Goal: Task Accomplishment & Management: Manage account settings

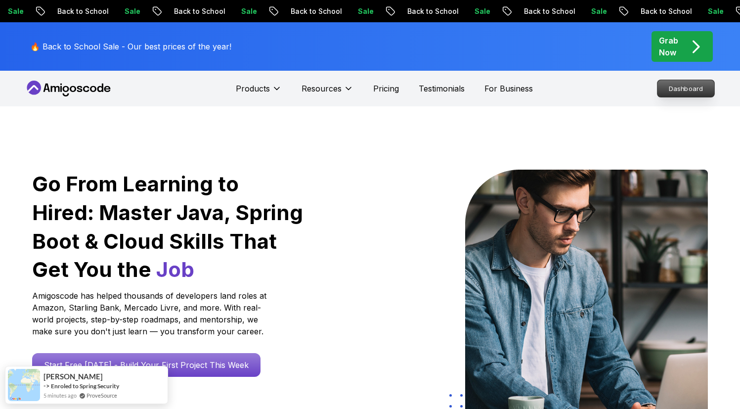
click at [686, 89] on p "Dashboard" at bounding box center [686, 88] width 57 height 17
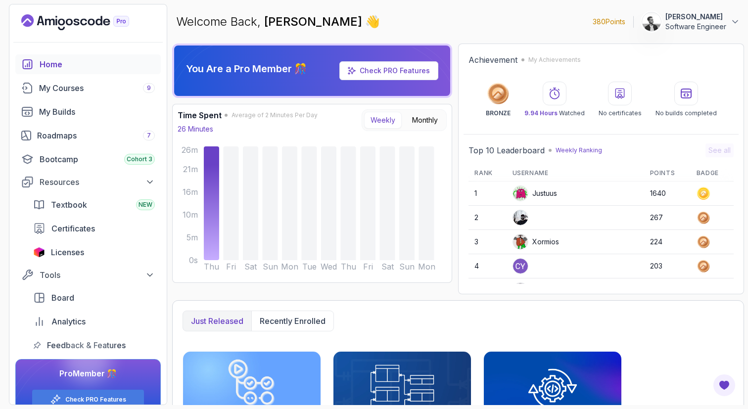
scroll to position [19, 0]
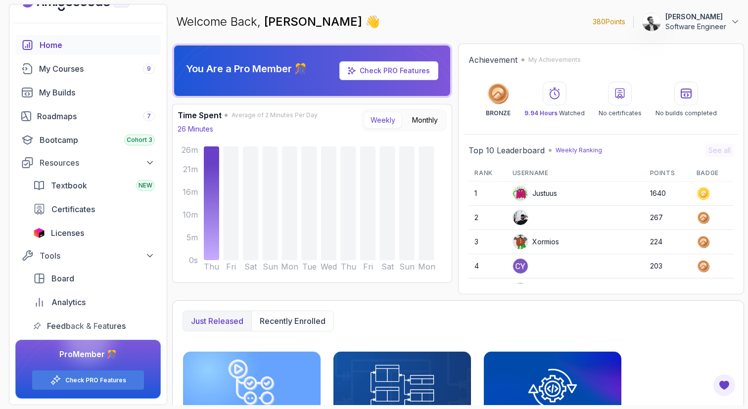
click at [92, 351] on div at bounding box center [87, 340] width 47 height 47
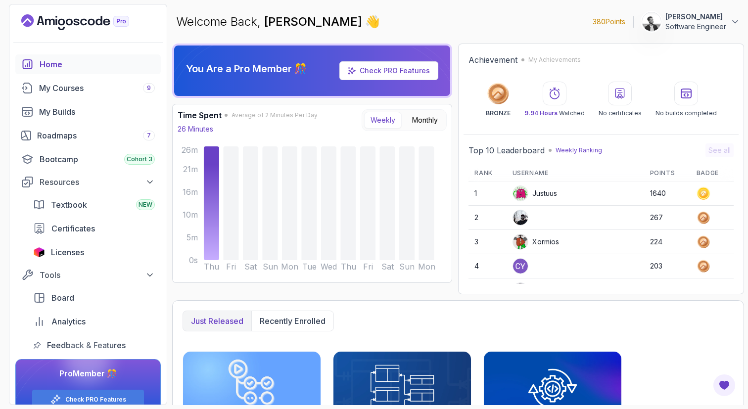
click at [729, 28] on button "Gergő Szalai Software Engineer" at bounding box center [691, 22] width 98 height 20
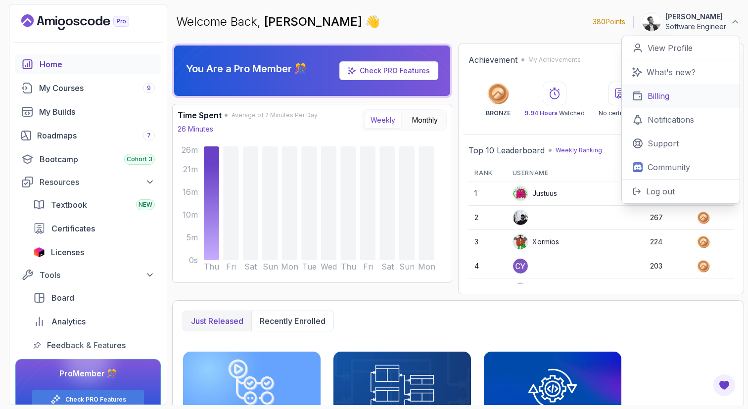
click at [676, 94] on link "Billing" at bounding box center [681, 96] width 118 height 24
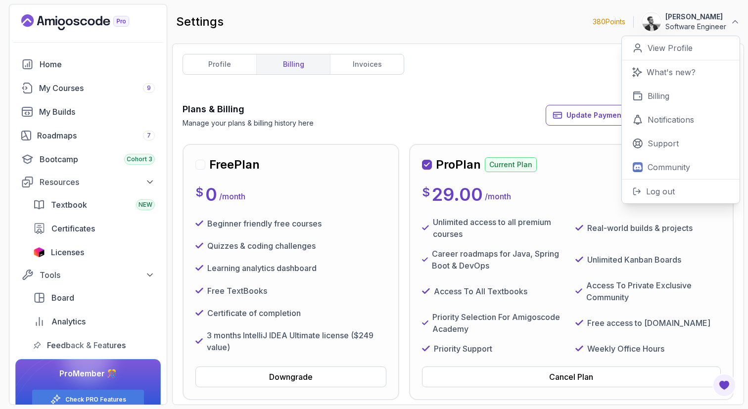
click at [414, 108] on div "Plans & Billing Manage your plans & billing history here Update Payment Details…" at bounding box center [458, 115] width 551 height 26
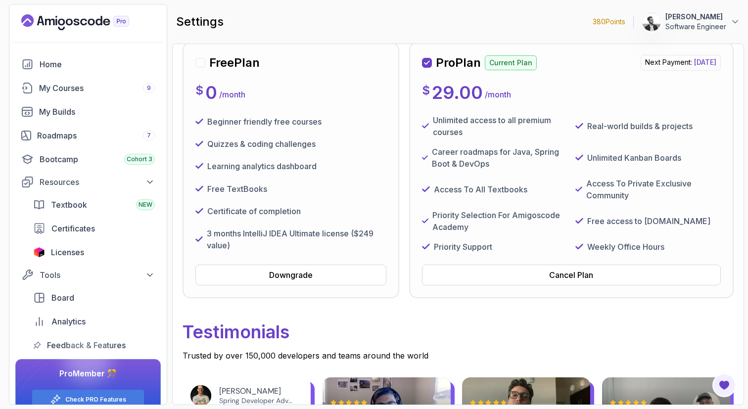
scroll to position [105, 0]
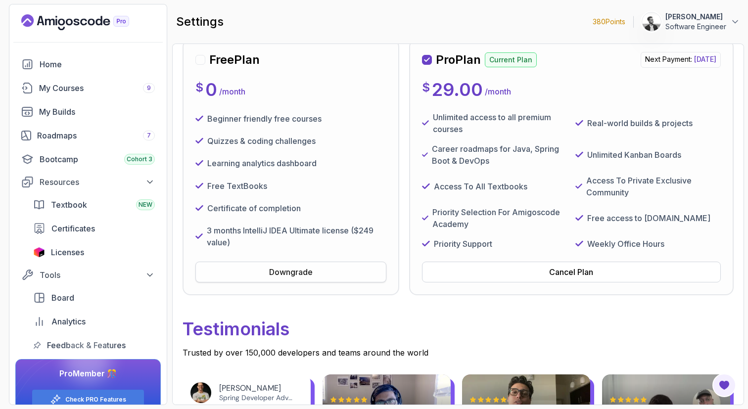
click at [308, 271] on div "Downgrade" at bounding box center [291, 272] width 44 height 12
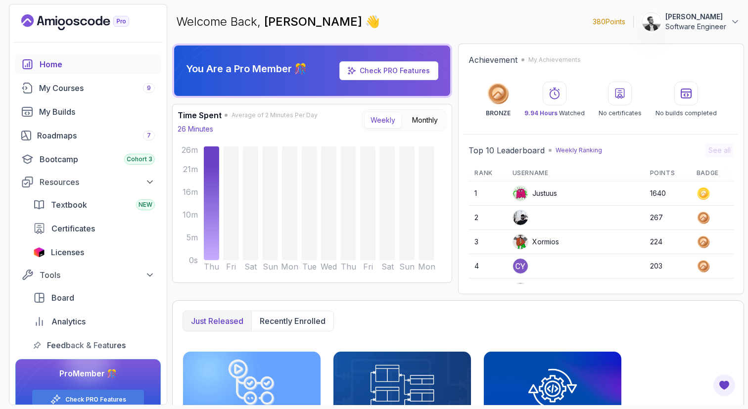
click at [697, 32] on div "Welcome Back, [PERSON_NAME] 👋 380 Points [PERSON_NAME] Software Engineer" at bounding box center [458, 22] width 572 height 36
click at [697, 30] on p "Software Engineer" at bounding box center [695, 27] width 61 height 10
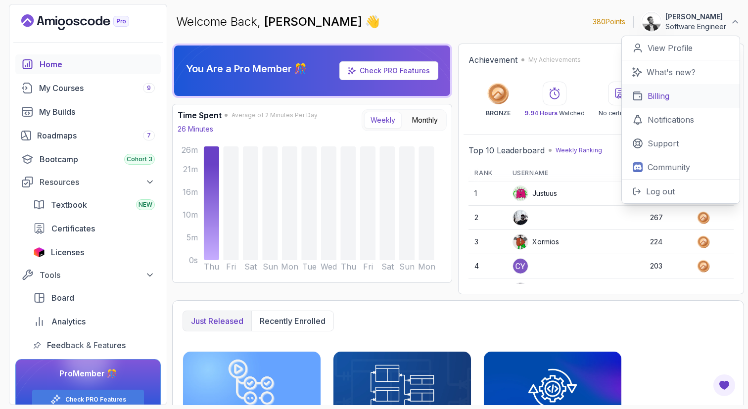
click at [675, 95] on link "Billing" at bounding box center [681, 96] width 118 height 24
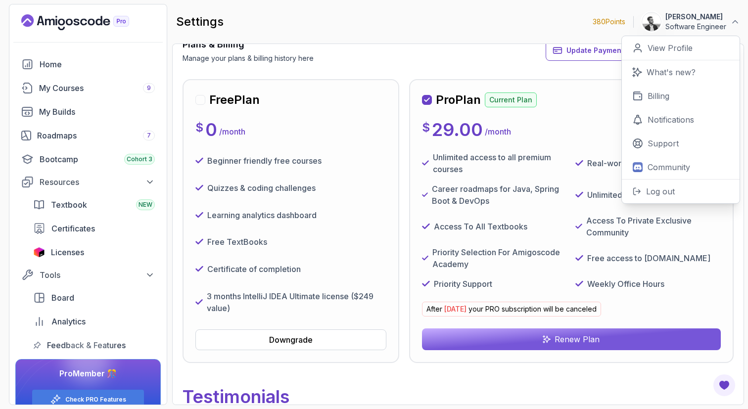
scroll to position [70, 0]
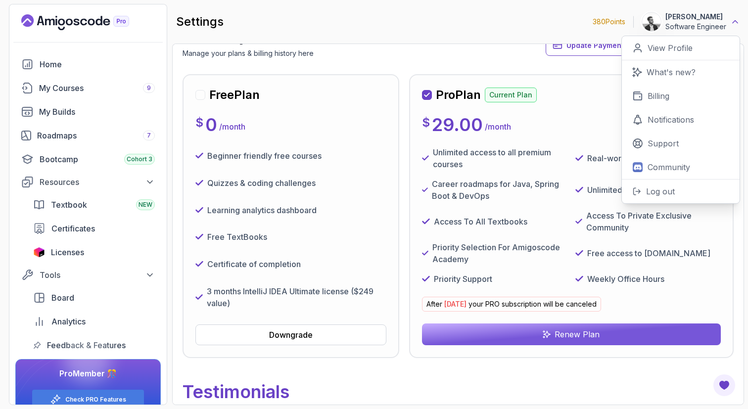
click at [736, 26] on icon at bounding box center [735, 22] width 10 height 10
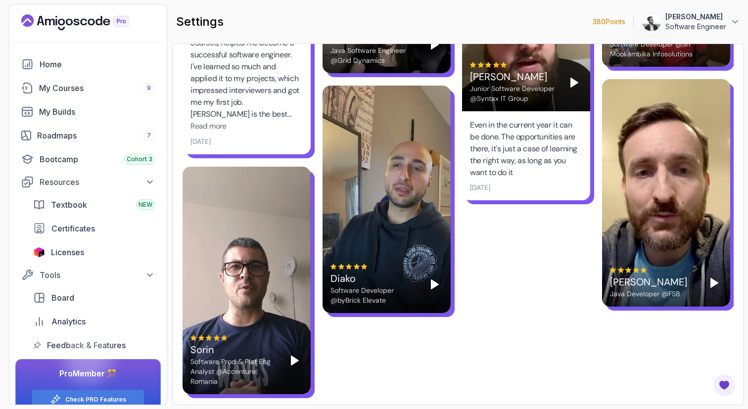
scroll to position [1995, 0]
